Goal: Task Accomplishment & Management: Use online tool/utility

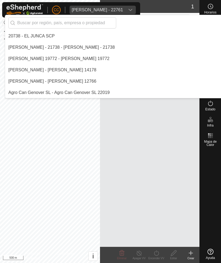
scroll to position [396, 0]
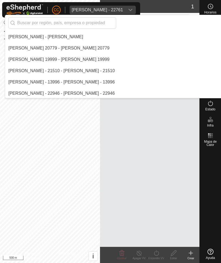
click at [32, 20] on input "text" at bounding box center [62, 22] width 108 height 11
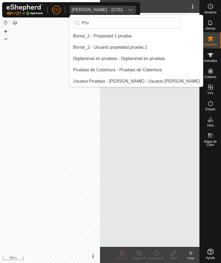
scroll to position [0, 0]
type input "Pru"
click at [92, 69] on div "Pruebas de Cobertura - Pruebas de Cobertura" at bounding box center [117, 70] width 89 height 6
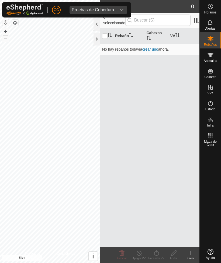
click at [88, 12] on div "Pruebas de Cobertura" at bounding box center [93, 10] width 42 height 4
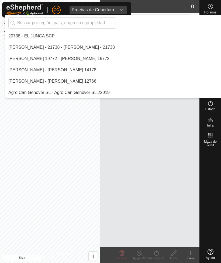
scroll to position [3865, 0]
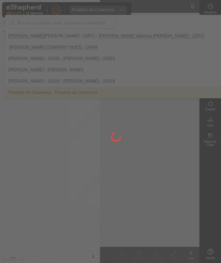
click at [34, 23] on div at bounding box center [110, 131] width 221 height 263
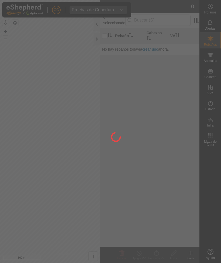
click at [92, 10] on div at bounding box center [110, 131] width 221 height 263
click at [93, 11] on div at bounding box center [110, 131] width 221 height 263
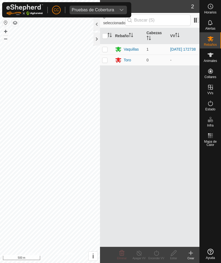
click at [94, 11] on div "Pruebas de Cobertura" at bounding box center [93, 10] width 42 height 4
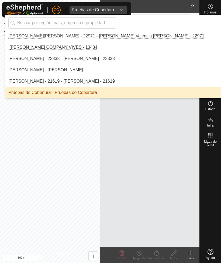
click at [46, 25] on input "text" at bounding box center [62, 22] width 108 height 11
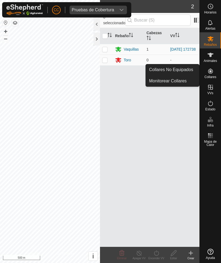
click at [172, 72] on span "Collares No Equipados" at bounding box center [171, 69] width 44 height 6
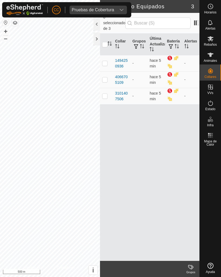
click at [109, 9] on div "Pruebas de Cobertura" at bounding box center [93, 10] width 42 height 4
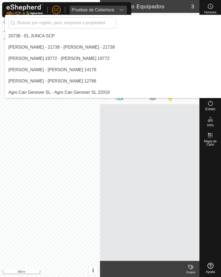
scroll to position [3865, 0]
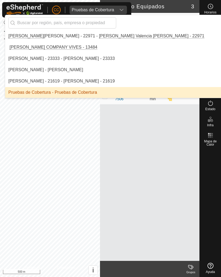
click at [41, 93] on div "Pruebas de Cobertura - Pruebas de Cobertura" at bounding box center [52, 92] width 89 height 6
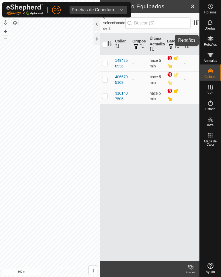
click at [211, 41] on icon at bounding box center [210, 38] width 6 height 5
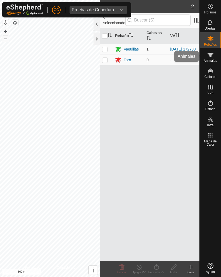
click at [215, 56] on es-animals-svg-icon at bounding box center [210, 55] width 10 height 9
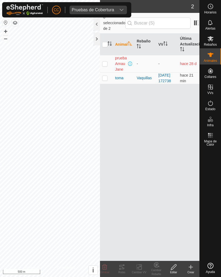
click at [192, 263] on icon at bounding box center [190, 267] width 6 height 6
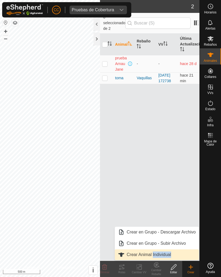
click at [149, 257] on span "Crear Animal Individual" at bounding box center [148, 255] width 44 height 6
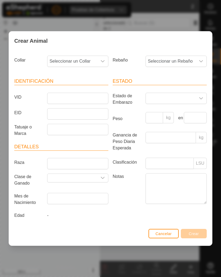
click at [103, 62] on icon "dropdown trigger" at bounding box center [102, 61] width 4 height 4
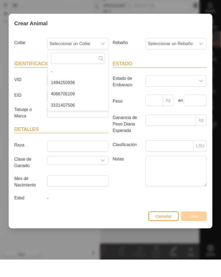
click at [68, 97] on span "1494250936" at bounding box center [63, 100] width 24 height 6
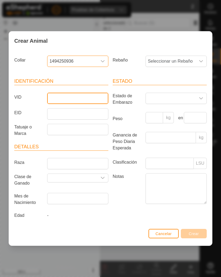
click at [83, 103] on input "VID" at bounding box center [77, 98] width 61 height 11
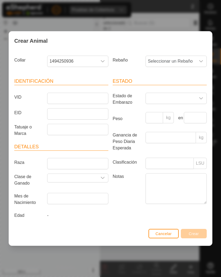
click at [89, 21] on div "Crear Animal Collar 1494250936 Rebaño Seleccionar un Rebaño Identificación VID …" at bounding box center [110, 138] width 221 height 277
click at [161, 236] on span "Cancelar" at bounding box center [163, 234] width 16 height 4
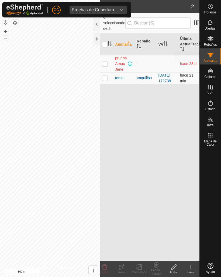
click at [215, 60] on span "Animales" at bounding box center [209, 60] width 13 height 3
click at [211, 38] on icon at bounding box center [210, 38] width 6 height 5
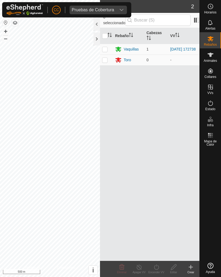
click at [190, 263] on icon at bounding box center [190, 268] width 0 height 4
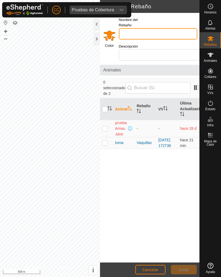
click at [163, 28] on input "Nombre del Rebaño" at bounding box center [158, 33] width 78 height 11
type input "Prueba"
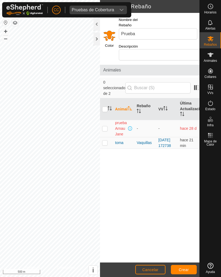
click at [104, 141] on p-checkbox at bounding box center [104, 143] width 5 height 4
checkbox input "true"
click at [109, 120] on td at bounding box center [106, 128] width 13 height 17
checkbox input "true"
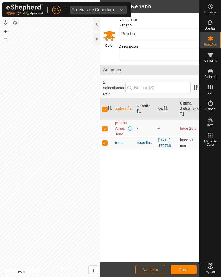
click at [186, 263] on span "Crear" at bounding box center [183, 270] width 10 height 4
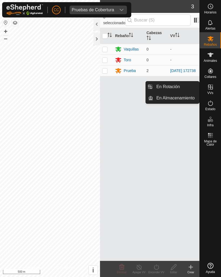
click at [175, 88] on span "En Rotación" at bounding box center [167, 87] width 23 height 6
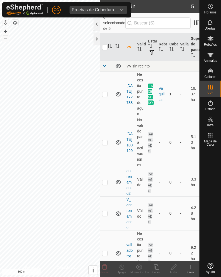
click at [192, 263] on icon at bounding box center [190, 267] width 6 height 6
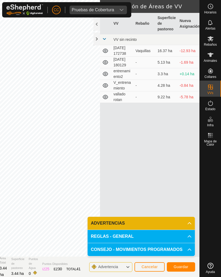
click at [183, 263] on span "Guardar" at bounding box center [180, 267] width 15 height 4
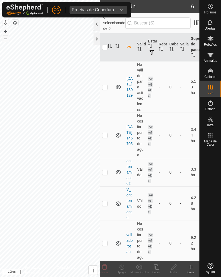
scroll to position [55, 0]
click at [111, 239] on td at bounding box center [106, 243] width 13 height 45
checkbox input "true"
click at [175, 263] on icon at bounding box center [173, 267] width 7 height 6
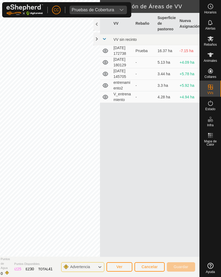
click at [122, 263] on span "Ver" at bounding box center [119, 267] width 6 height 4
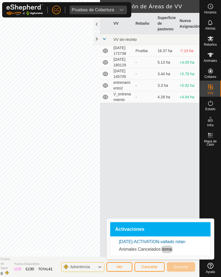
click at [117, 263] on button "Ver" at bounding box center [119, 267] width 26 height 9
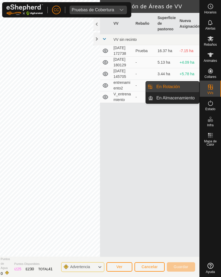
click at [179, 101] on span "En Almacenamiento" at bounding box center [175, 98] width 38 height 6
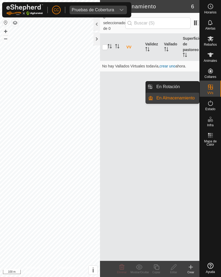
click at [175, 89] on span "En Rotación" at bounding box center [167, 87] width 23 height 6
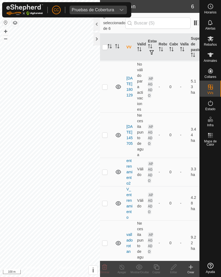
scroll to position [55, 0]
click at [130, 237] on link "vallado rotan" at bounding box center [129, 243] width 6 height 21
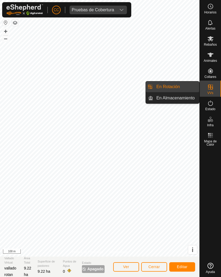
click at [177, 103] on link "En Almacenamiento" at bounding box center [176, 98] width 46 height 11
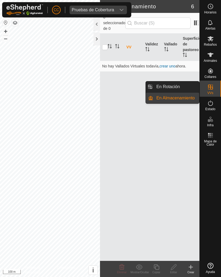
click at [179, 89] on span "En Rotación" at bounding box center [167, 87] width 23 height 6
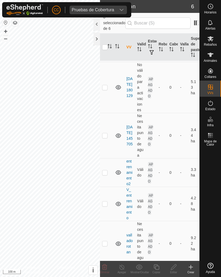
scroll to position [55, 0]
click at [126, 197] on link "V_entrenamiento" at bounding box center [129, 204] width 6 height 33
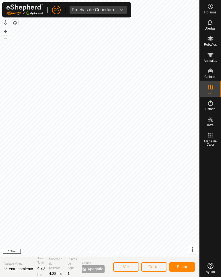
click at [181, 263] on span "Editar" at bounding box center [182, 267] width 11 height 4
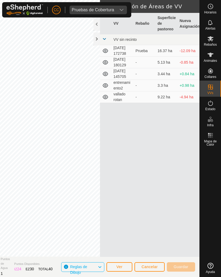
click at [106, 40] on span at bounding box center [104, 39] width 4 height 4
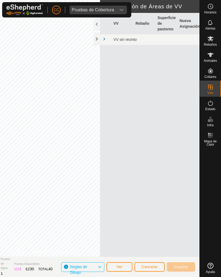
click at [98, 26] on div at bounding box center [96, 24] width 6 height 13
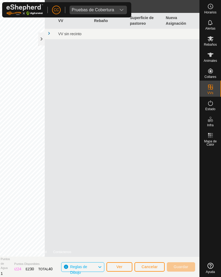
click at [150, 263] on button "Cancelar" at bounding box center [149, 267] width 30 height 9
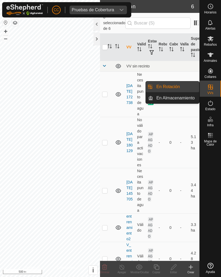
click at [172, 90] on span "En Rotación" at bounding box center [167, 87] width 23 height 6
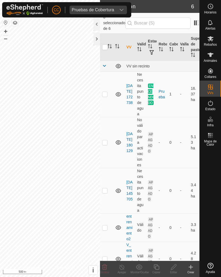
click at [192, 263] on icon at bounding box center [190, 267] width 6 height 6
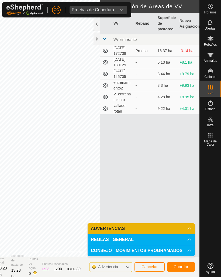
click at [7, 263] on section "Vallado Virtual [DATE] 145809 Área Total 13.23 ha Superficie de pastoreo 13.23 …" at bounding box center [56, 267] width 285 height 20
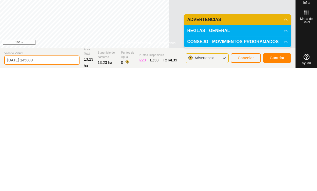
click at [22, 178] on input "[DATE] 145809" at bounding box center [41, 182] width 75 height 9
click at [26, 178] on input "[DATE] 145809" at bounding box center [41, 182] width 75 height 9
click at [27, 178] on input "[DATE] 145809" at bounding box center [41, 182] width 75 height 9
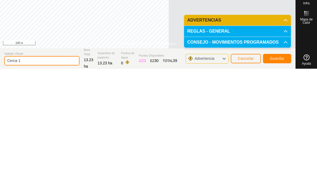
type input "Cerca 1"
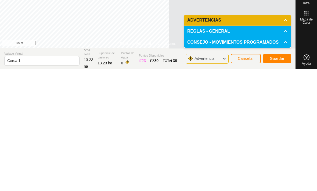
click at [220, 178] on span "Guardar" at bounding box center [277, 180] width 15 height 4
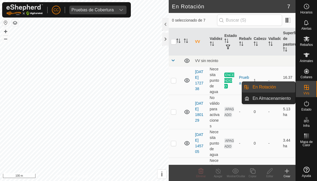
click at [220, 88] on span "En Rotación" at bounding box center [264, 87] width 23 height 6
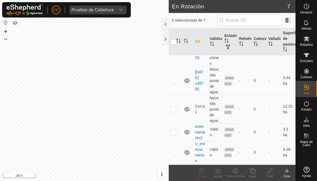
scroll to position [62, 0]
click at [174, 111] on p-checkbox at bounding box center [173, 109] width 5 height 4
checkbox input "true"
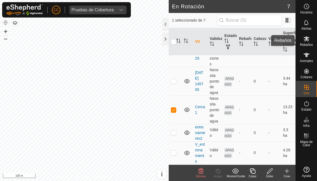
click at [220, 41] on icon at bounding box center [307, 38] width 6 height 5
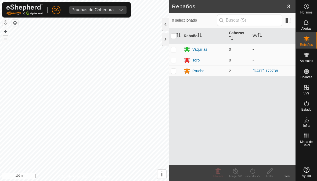
click at [174, 72] on p-checkbox at bounding box center [173, 71] width 5 height 4
checkbox input "true"
click at [220, 171] on icon at bounding box center [252, 170] width 5 height 5
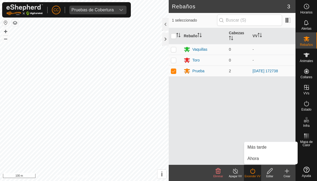
click at [220, 148] on span "Más tarde" at bounding box center [257, 147] width 19 height 6
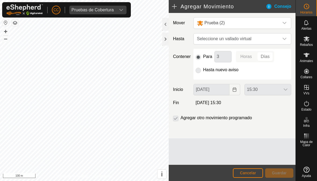
click at [220, 57] on p-selectbutton "Horas Días" at bounding box center [255, 56] width 38 height 11
click at [220, 55] on p-selectbutton "Horas Días" at bounding box center [255, 56] width 38 height 11
click at [220, 40] on span "Seleccione un vallado virtual" at bounding box center [237, 38] width 84 height 11
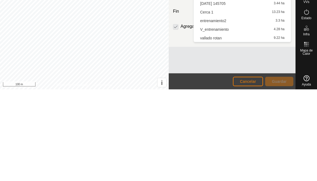
click at [211, 101] on span "Cerca 1" at bounding box center [206, 103] width 13 height 4
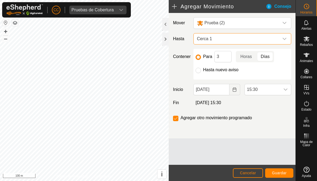
click at [220, 58] on span "Horas" at bounding box center [247, 56] width 12 height 6
click at [220, 90] on span "15:30" at bounding box center [263, 89] width 36 height 11
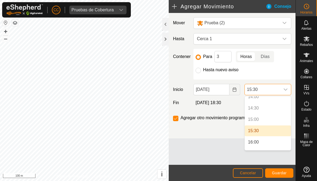
scroll to position [346, 0]
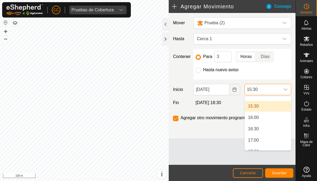
click at [220, 132] on li "16:30" at bounding box center [268, 128] width 46 height 11
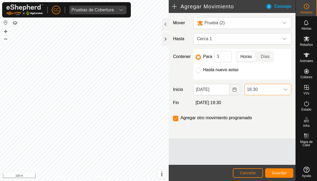
click at [220, 177] on button "Cancelar" at bounding box center [248, 172] width 30 height 9
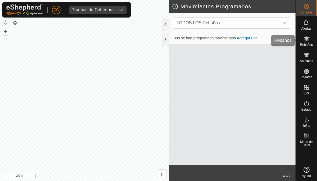
click at [220, 42] on icon at bounding box center [307, 39] width 6 height 6
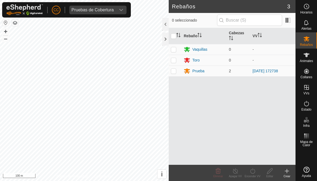
click at [179, 72] on td at bounding box center [175, 70] width 13 height 11
checkbox input "true"
click at [220, 175] on div "Encender VV" at bounding box center [252, 176] width 17 height 4
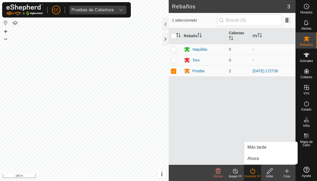
click at [220, 155] on link "Ahora" at bounding box center [271, 158] width 53 height 11
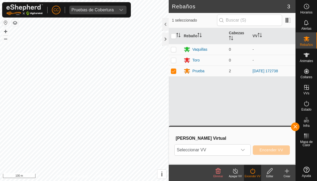
click at [220, 152] on span "Seleccionar VV" at bounding box center [206, 149] width 63 height 11
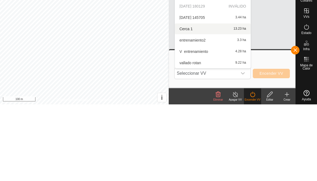
click at [200, 102] on div "Cerca 1 13.23 ha" at bounding box center [212, 105] width 69 height 6
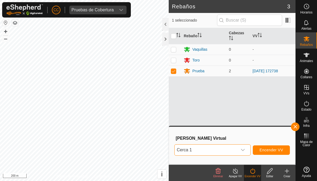
click at [220, 129] on button "button" at bounding box center [295, 126] width 9 height 9
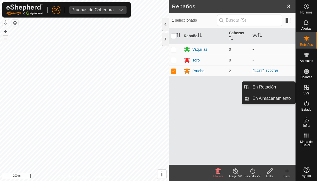
click at [220, 86] on span "En Rotación" at bounding box center [264, 87] width 23 height 6
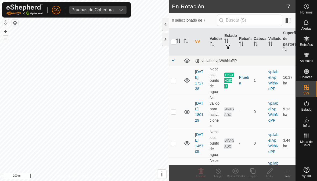
click at [220, 174] on div "Crear" at bounding box center [287, 176] width 17 height 4
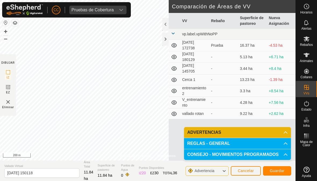
click at [220, 172] on span "Guardar" at bounding box center [277, 170] width 15 height 4
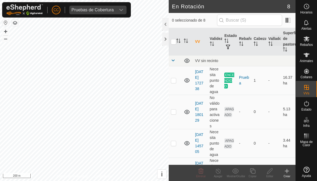
click at [220, 44] on span "Rebaños" at bounding box center [306, 44] width 13 height 3
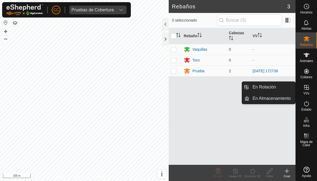
click at [220, 88] on span "En Rotación" at bounding box center [264, 87] width 23 height 6
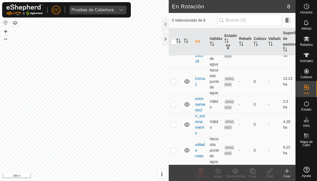
scroll to position [119, 0]
click at [204, 125] on link "V_entrenamiento" at bounding box center [200, 124] width 10 height 21
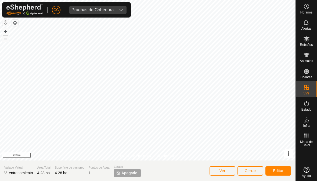
click at [220, 171] on span "Cerrar" at bounding box center [251, 170] width 12 height 4
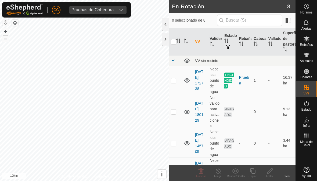
click at [200, 110] on link "[DATE] 180129" at bounding box center [199, 111] width 8 height 21
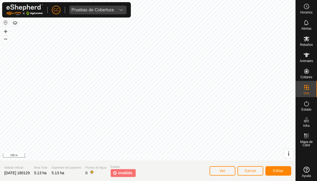
click at [17, 174] on span "[DATE] 180129" at bounding box center [17, 172] width 26 height 4
click at [220, 171] on span "Editar" at bounding box center [278, 170] width 11 height 4
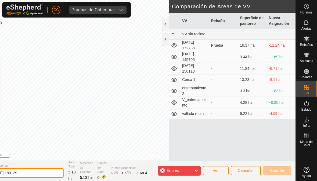
click at [30, 172] on input "[DATE] 180129" at bounding box center [26, 172] width 75 height 9
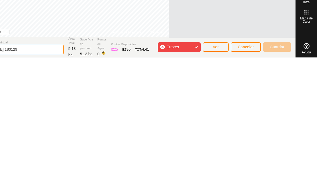
click at [27, 167] on input "[DATE] 180129" at bounding box center [26, 171] width 75 height 9
click at [25, 167] on input "[DATE] 180129" at bounding box center [26, 171] width 75 height 9
click at [23, 167] on input "[DATE] 180129" at bounding box center [26, 171] width 75 height 9
type input "Cerca 2"
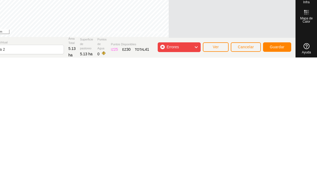
click at [220, 167] on span "Guardar" at bounding box center [277, 169] width 15 height 4
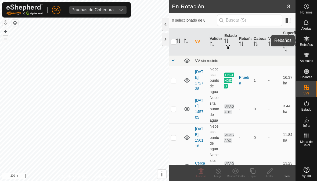
click at [220, 46] on span "Rebaños" at bounding box center [306, 44] width 13 height 3
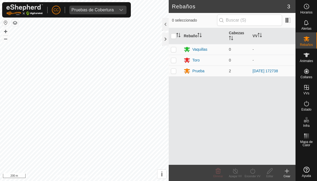
click at [175, 72] on p-checkbox at bounding box center [173, 71] width 5 height 4
checkbox input "true"
click at [220, 169] on icon at bounding box center [252, 170] width 5 height 5
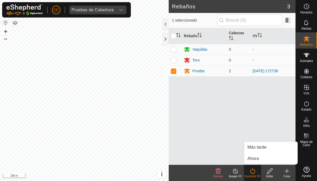
click at [220, 158] on link "Ahora" at bounding box center [271, 158] width 53 height 11
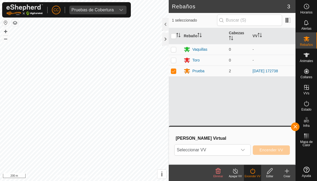
click at [220, 147] on span "Seleccionar VV" at bounding box center [206, 149] width 63 height 11
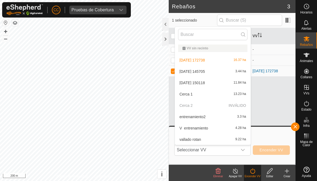
click at [220, 102] on div "Rebaño Cabezas VV Vaquillas 0 - Toro 0 - Prueba 2 [DATE] 172738" at bounding box center [232, 96] width 127 height 136
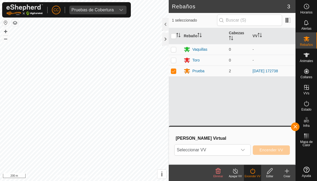
click at [220, 174] on div "Apagar VV" at bounding box center [235, 176] width 17 height 4
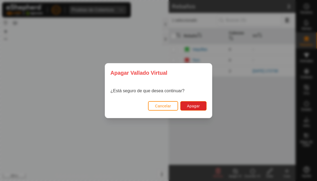
click at [195, 104] on span "Apagar" at bounding box center [193, 106] width 13 height 4
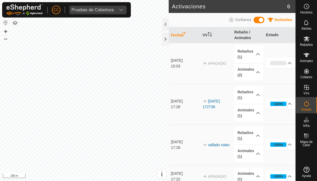
click at [169, 41] on div at bounding box center [166, 39] width 6 height 13
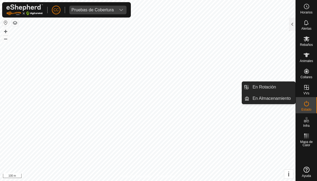
click at [220, 86] on span "En Rotación" at bounding box center [264, 87] width 23 height 6
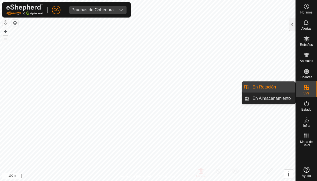
click at [220, 83] on link "En Rotación" at bounding box center [273, 87] width 46 height 11
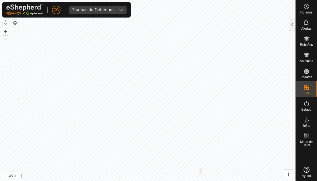
click at [220, 19] on div at bounding box center [293, 24] width 6 height 13
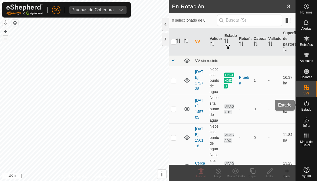
click at [220, 108] on span "Estado" at bounding box center [307, 109] width 10 height 3
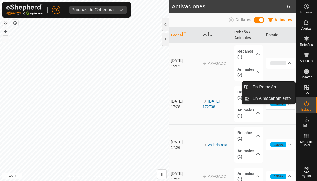
click at [220, 88] on span "En Rotación" at bounding box center [264, 87] width 23 height 6
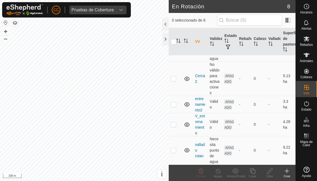
scroll to position [119, 0]
click at [220, 174] on div "Mostrar/Ocultar" at bounding box center [235, 176] width 17 height 4
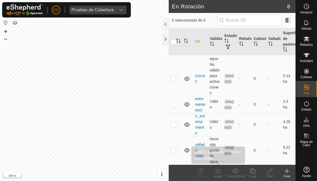
click at [213, 175] on div "Apagar" at bounding box center [218, 176] width 17 height 4
